Goal: Transaction & Acquisition: Download file/media

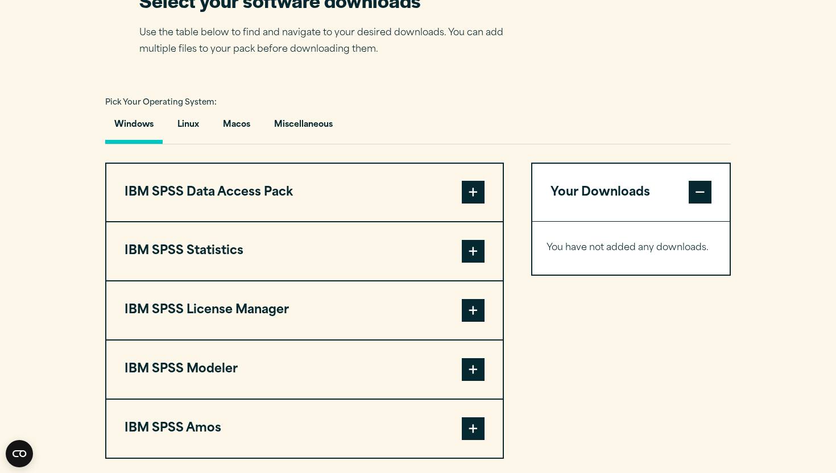
scroll to position [748, 0]
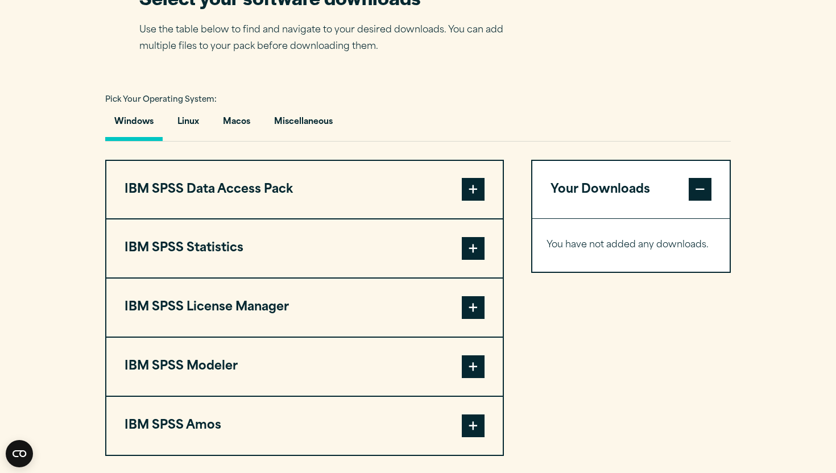
click at [477, 260] on span at bounding box center [473, 248] width 23 height 23
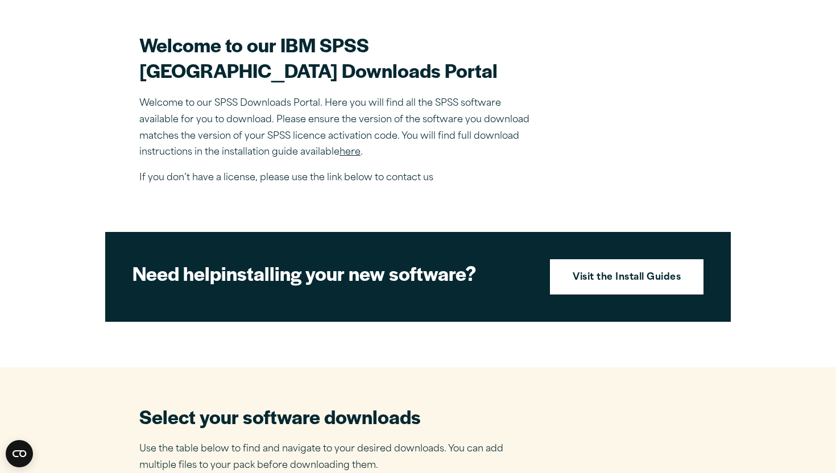
scroll to position [353, 0]
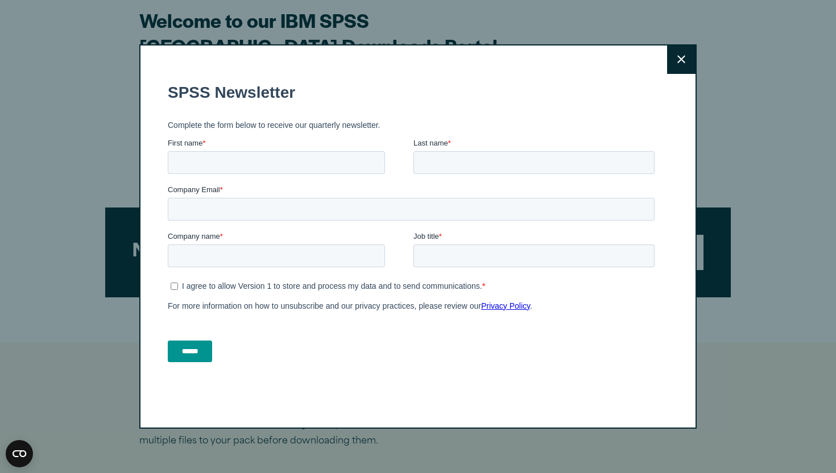
click at [688, 57] on button "Close" at bounding box center [681, 60] width 28 height 28
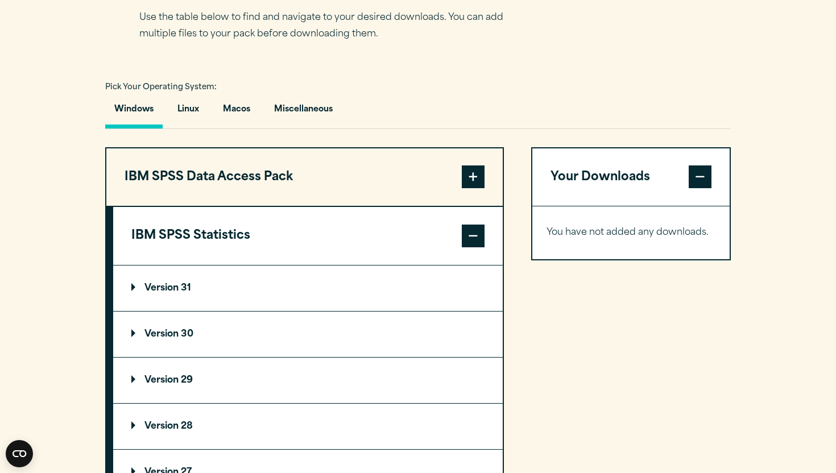
scroll to position [790, 0]
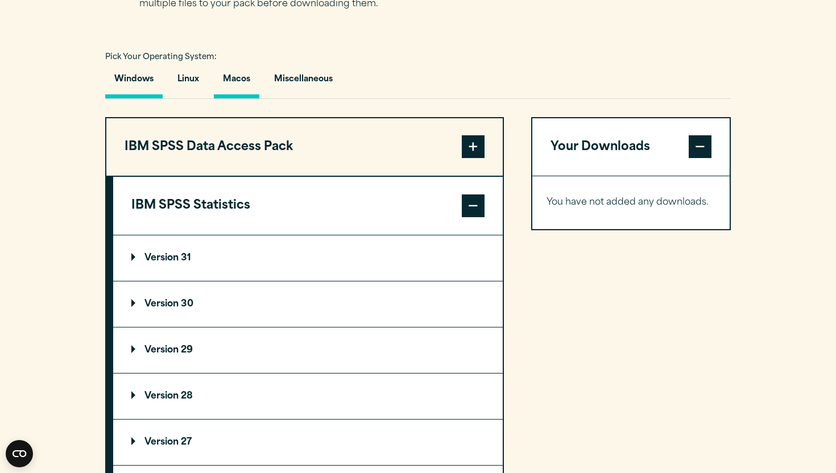
click at [244, 98] on button "Macos" at bounding box center [237, 82] width 46 height 32
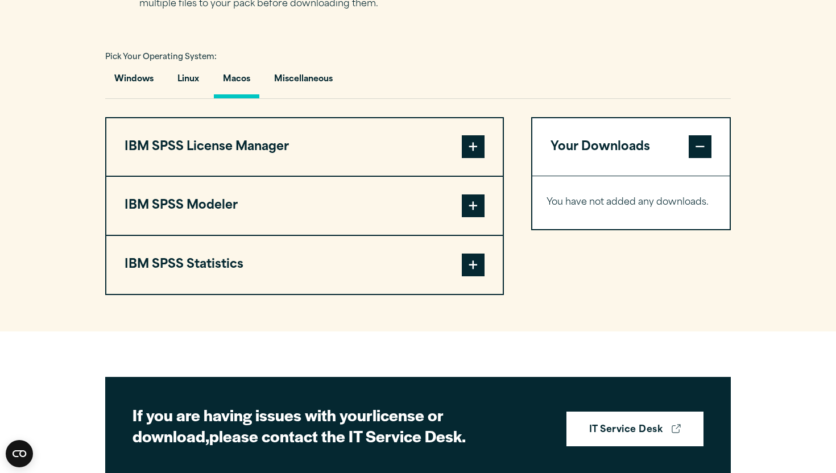
click at [478, 277] on span at bounding box center [473, 265] width 23 height 23
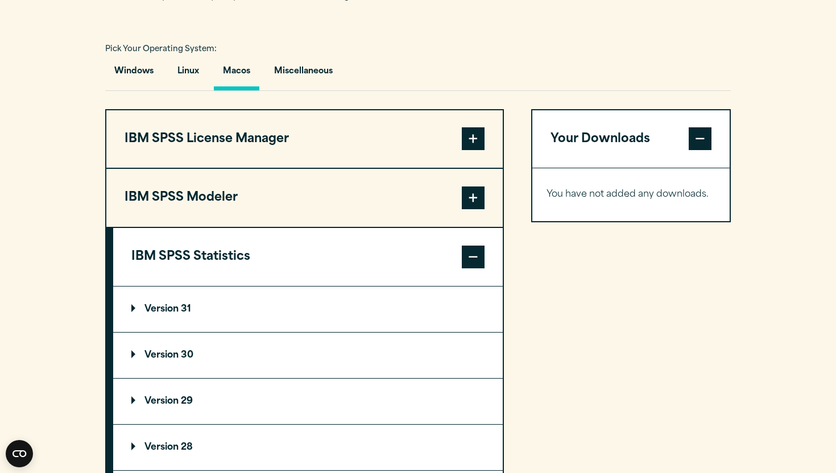
scroll to position [794, 0]
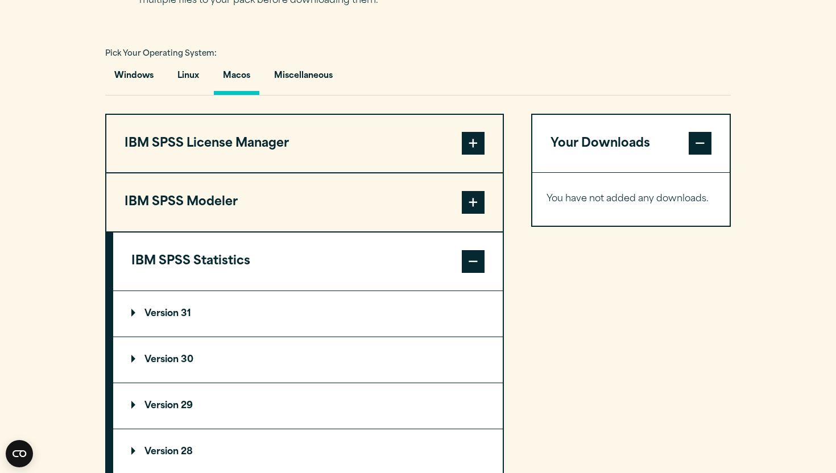
click at [162, 319] on p "Version 31" at bounding box center [161, 314] width 60 height 9
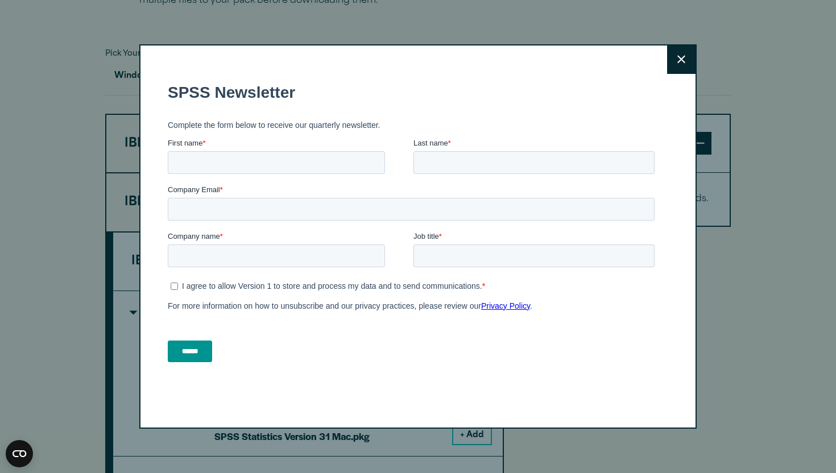
click at [683, 61] on icon at bounding box center [682, 60] width 8 height 8
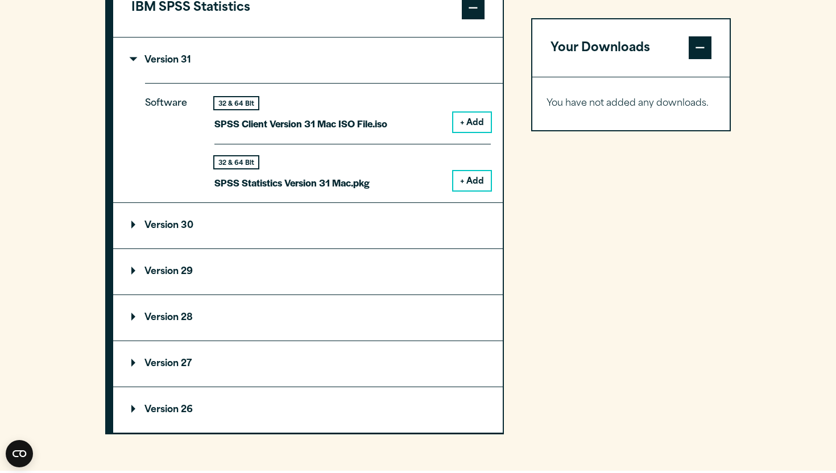
scroll to position [1050, 0]
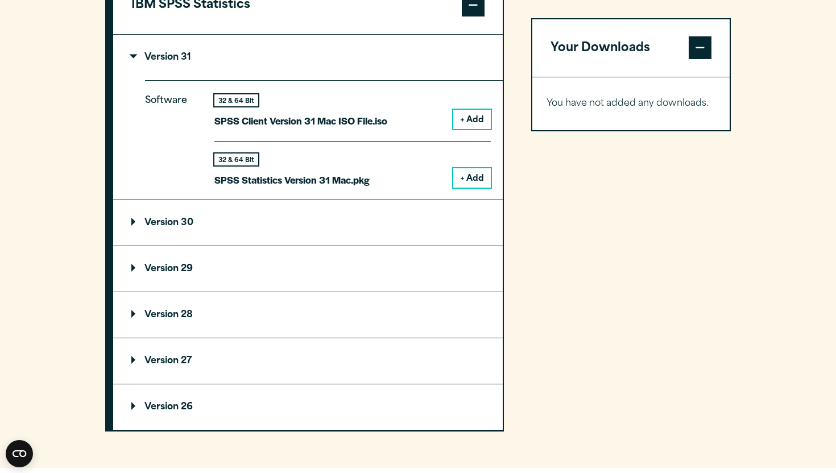
click at [463, 129] on button "+ Add" at bounding box center [472, 119] width 38 height 19
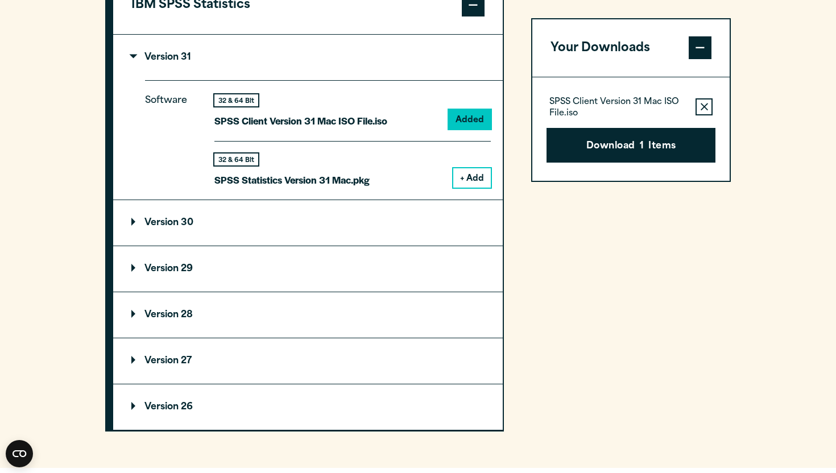
click at [484, 188] on button "+ Add" at bounding box center [472, 177] width 38 height 19
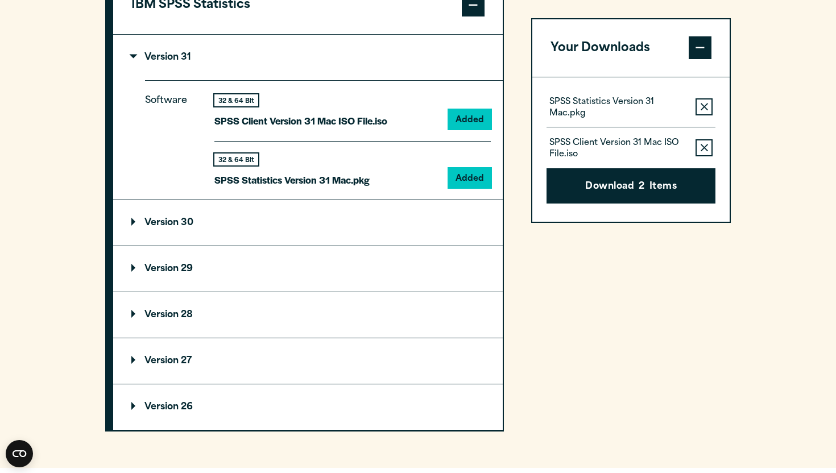
click at [702, 109] on icon "button" at bounding box center [704, 107] width 7 height 7
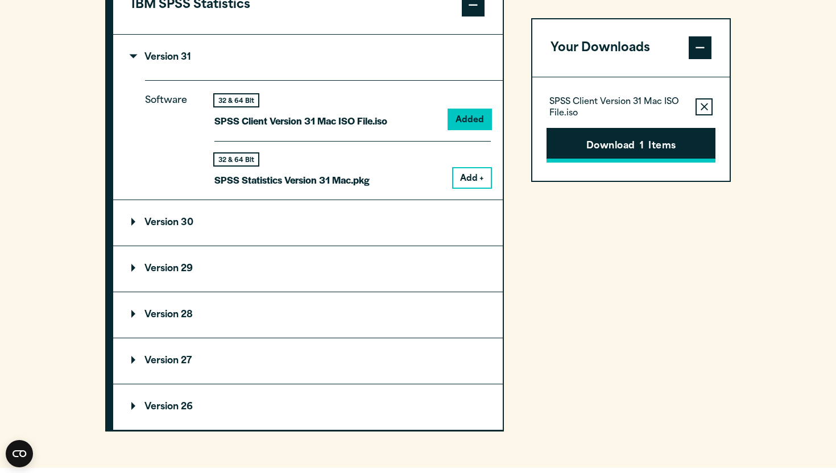
click at [657, 145] on button "Download 1 Items" at bounding box center [631, 145] width 169 height 35
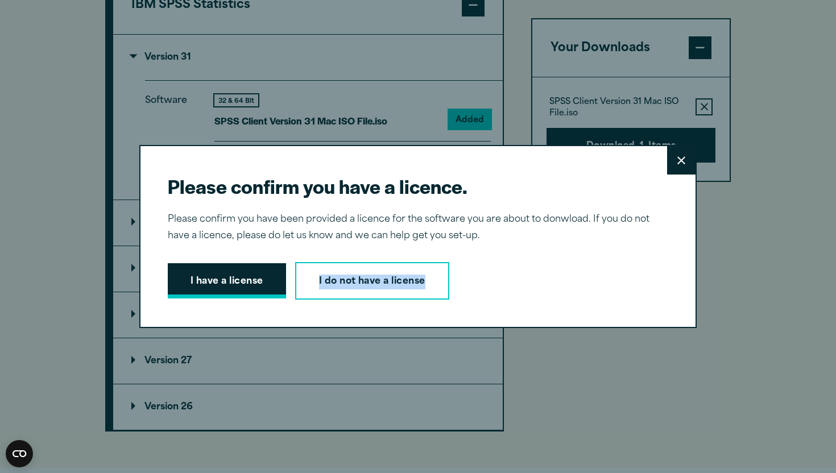
click at [192, 288] on button "I have a license" at bounding box center [227, 280] width 118 height 35
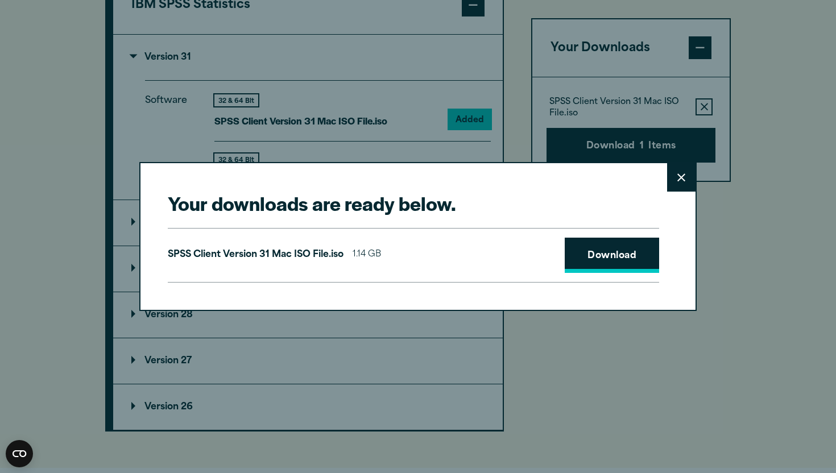
click at [625, 255] on link "Download" at bounding box center [612, 255] width 94 height 35
click at [678, 176] on icon at bounding box center [682, 178] width 8 height 9
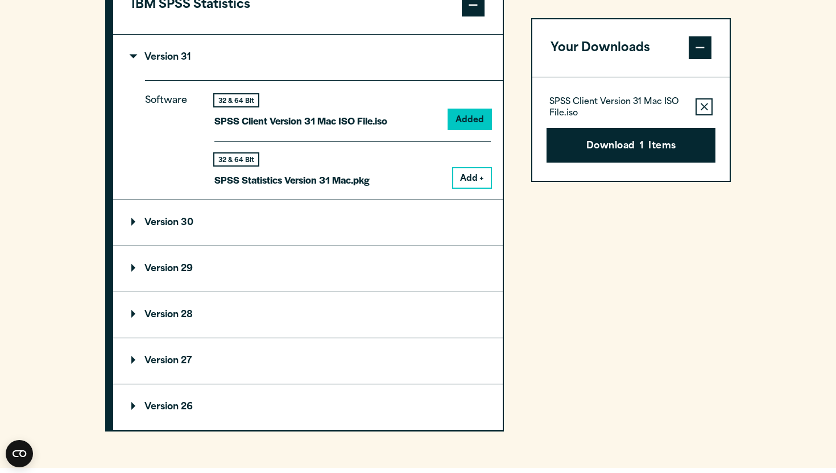
click at [705, 109] on icon "button" at bounding box center [704, 108] width 7 height 8
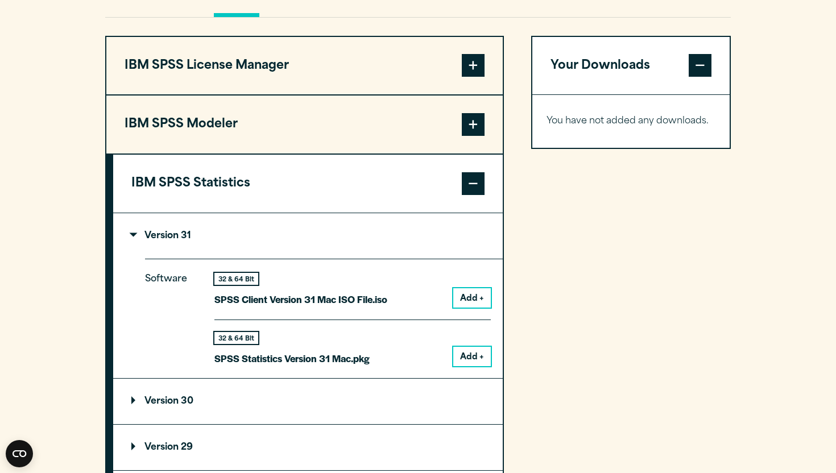
scroll to position [873, 0]
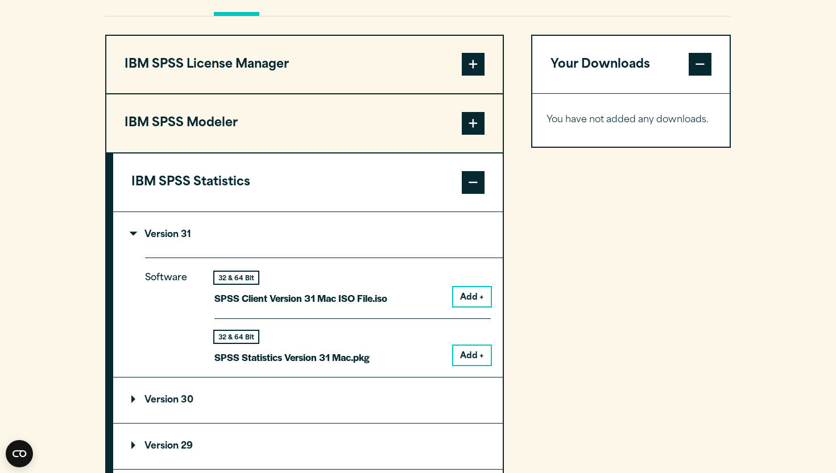
click at [472, 365] on button "Add +" at bounding box center [472, 355] width 38 height 19
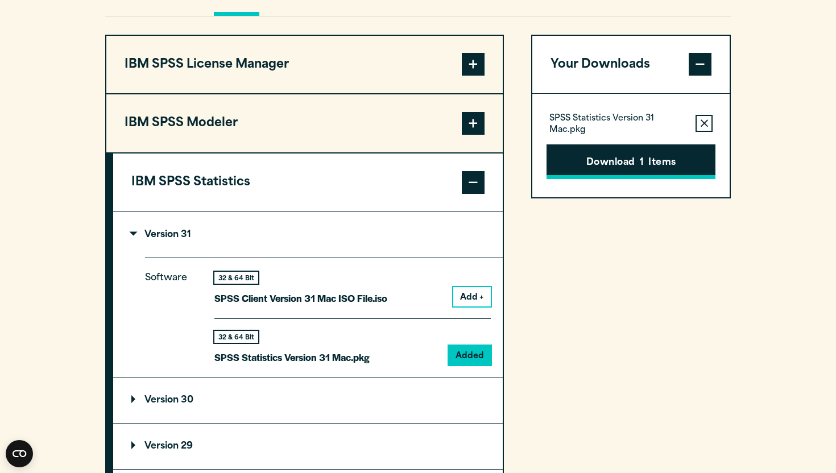
click at [682, 180] on button "Download 1 Items" at bounding box center [631, 162] width 169 height 35
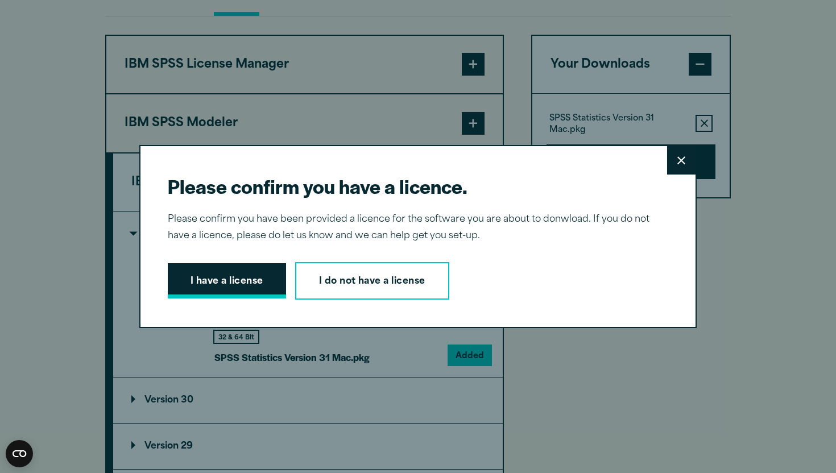
click at [240, 283] on button "I have a license" at bounding box center [227, 280] width 118 height 35
